Goal: Information Seeking & Learning: Check status

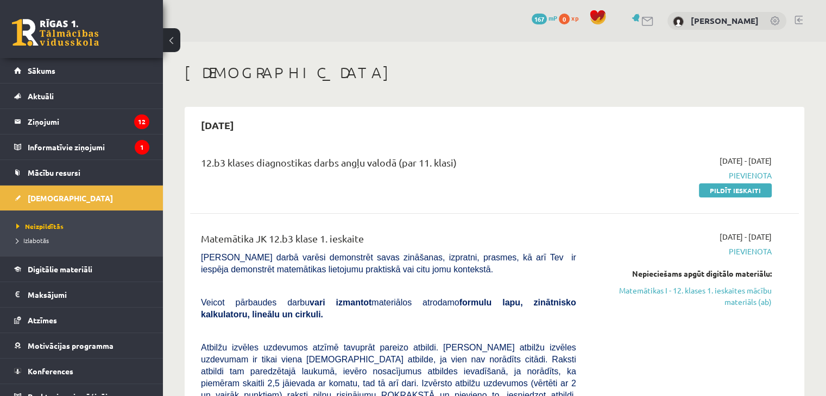
click at [534, 21] on span "167" at bounding box center [538, 19] width 15 height 11
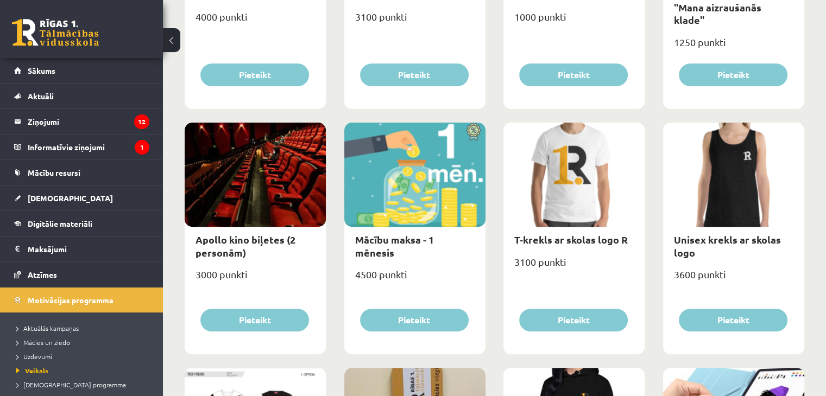
scroll to position [295, 0]
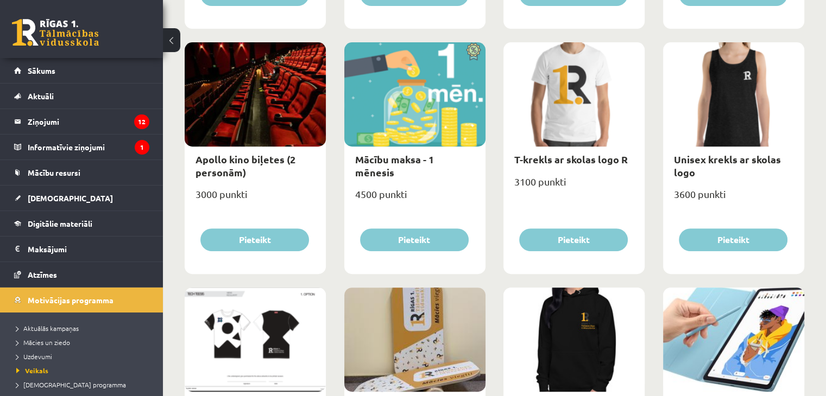
scroll to position [326, 0]
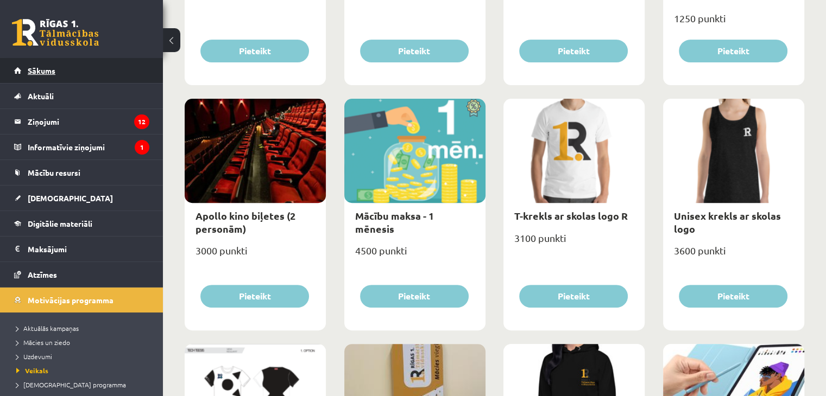
click at [69, 70] on link "Sākums" at bounding box center [81, 70] width 135 height 25
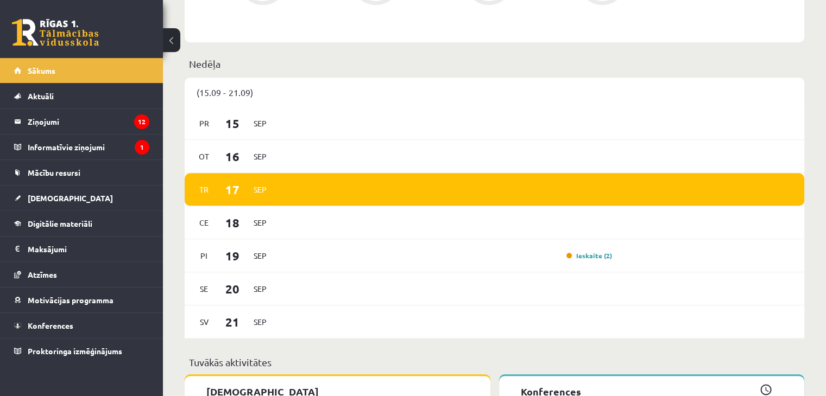
scroll to position [706, 0]
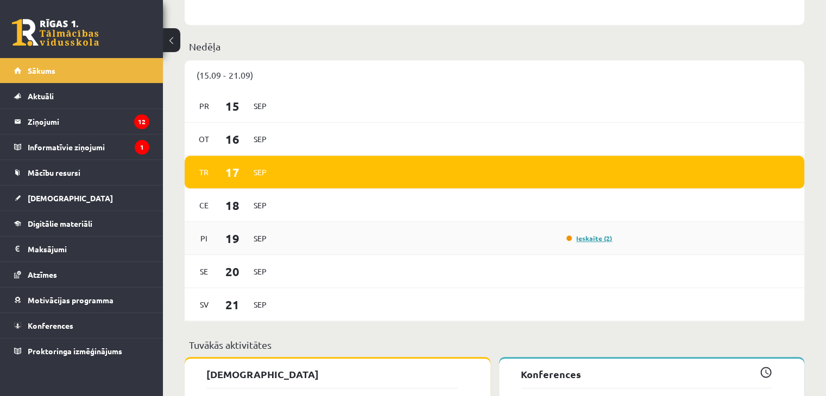
click at [601, 238] on link "Ieskaite (2)" at bounding box center [589, 238] width 46 height 9
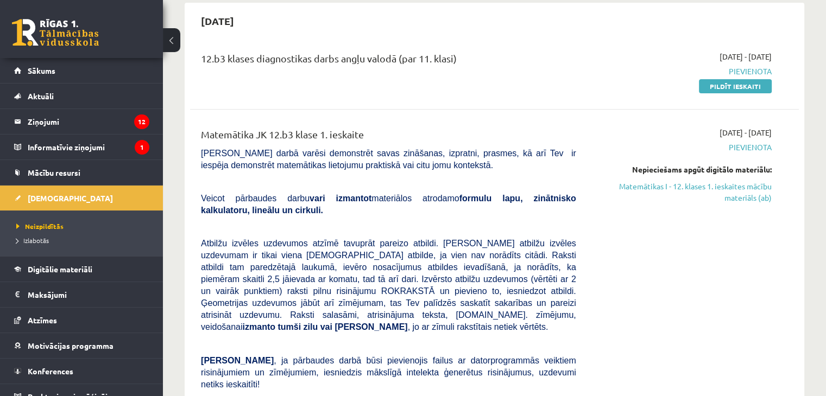
scroll to position [109, 0]
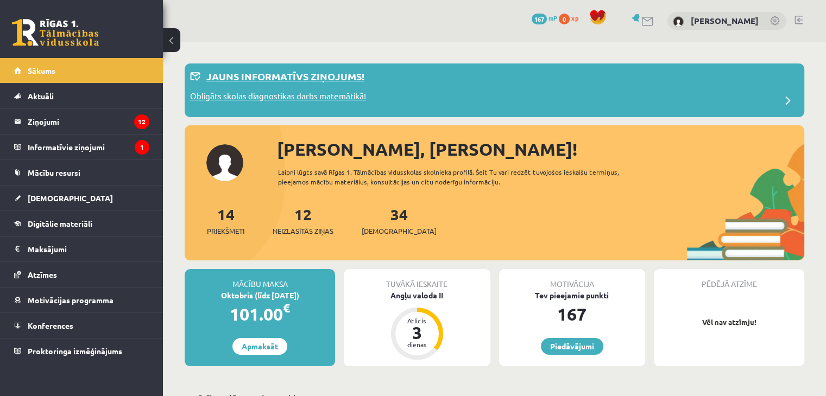
click at [339, 96] on p "Obligāts skolas diagnostikas darbs matemātikā!" at bounding box center [278, 97] width 176 height 15
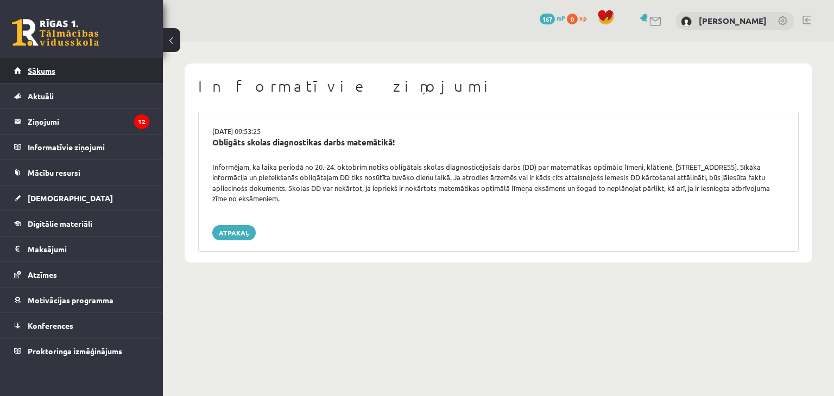
click at [26, 68] on link "Sākums" at bounding box center [81, 70] width 135 height 25
